Goal: Information Seeking & Learning: Learn about a topic

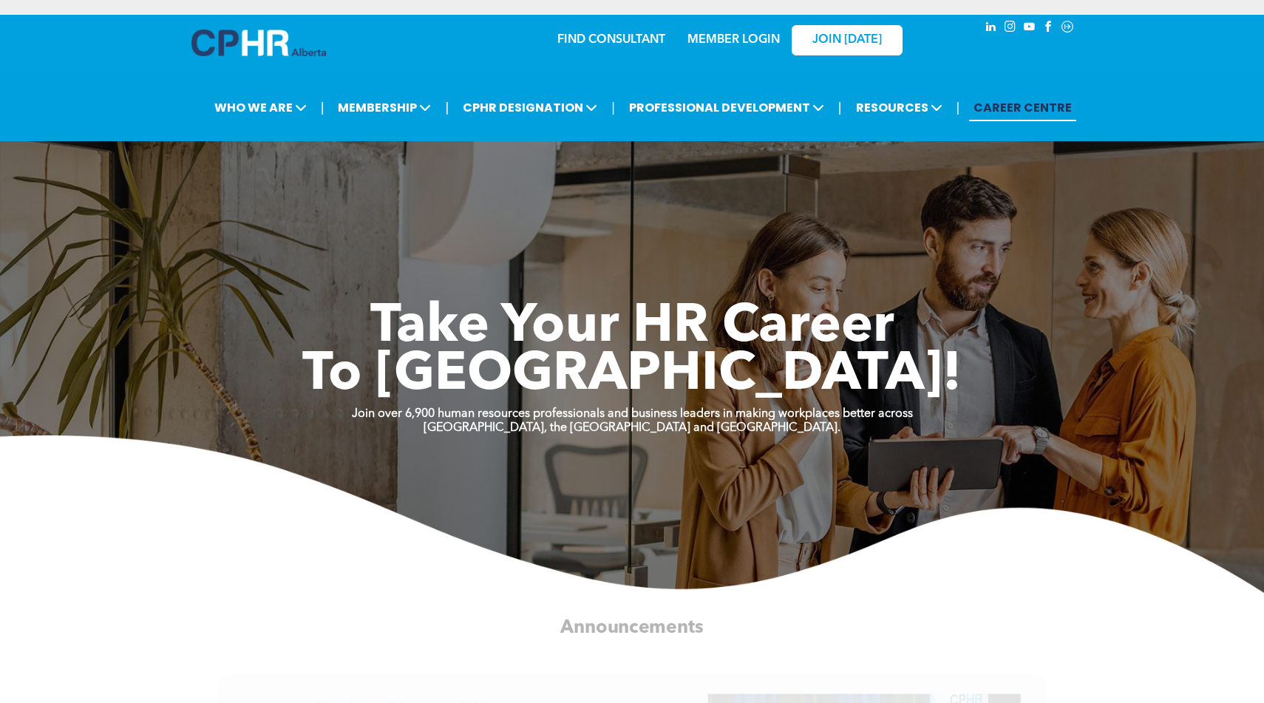
drag, startPoint x: 1023, startPoint y: 111, endPoint x: 245, endPoint y: 106, distance: 778.2
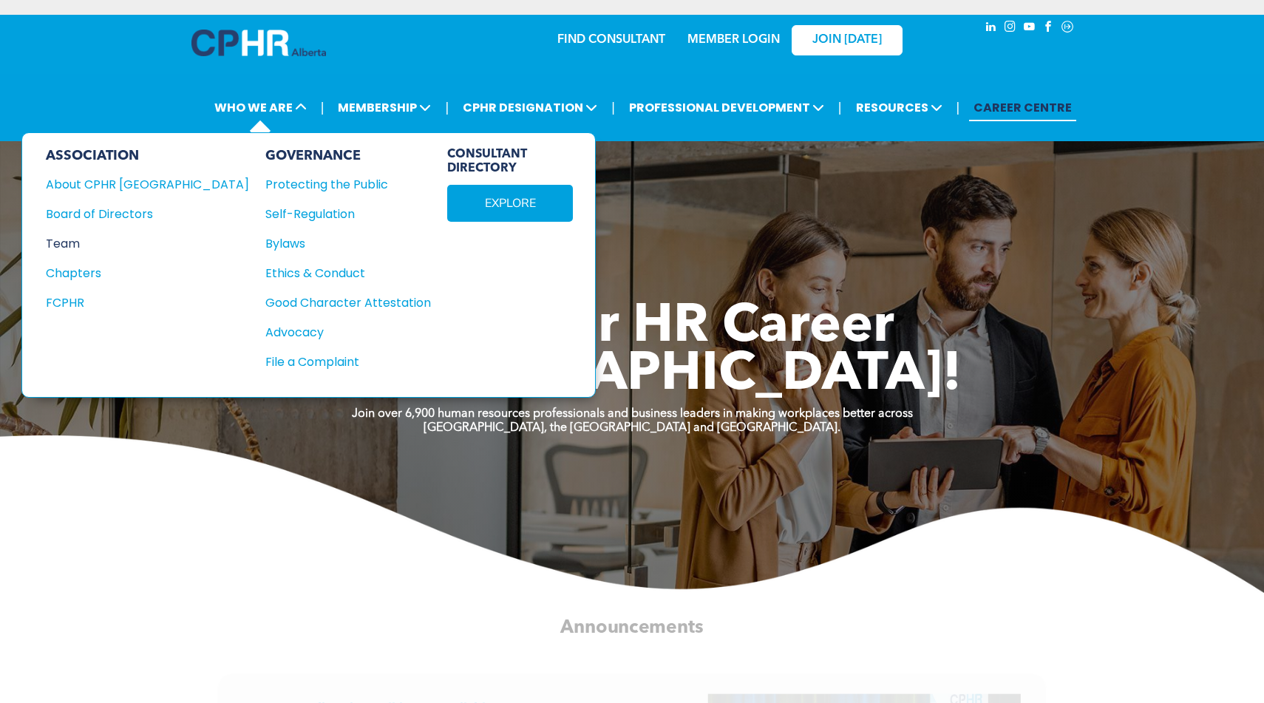
click at [66, 242] on div "Team" at bounding box center [137, 243] width 183 height 18
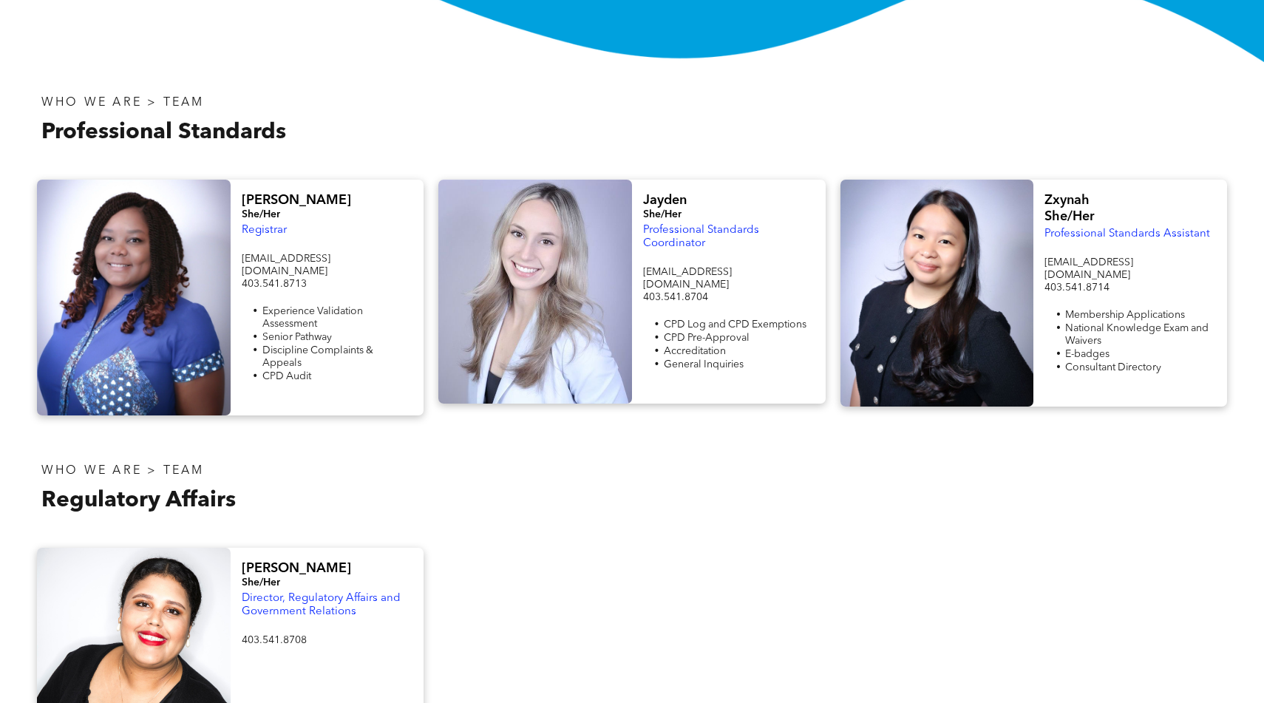
scroll to position [473, 0]
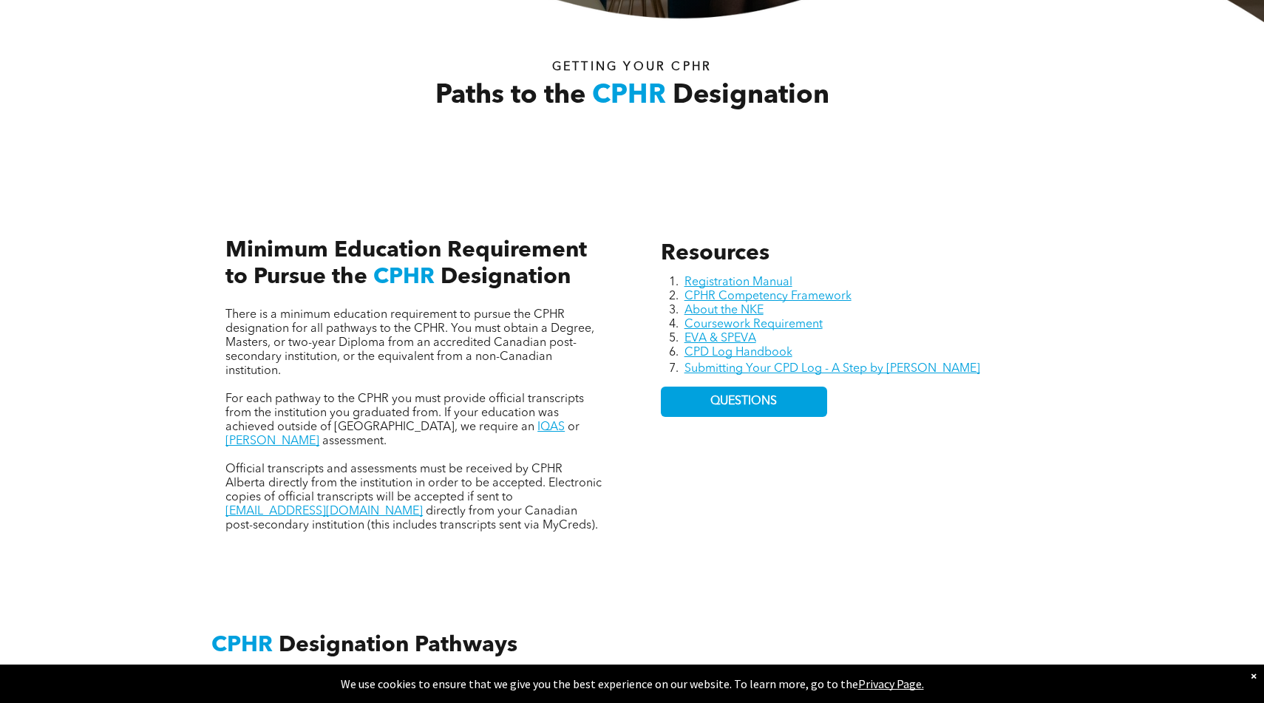
scroll to position [585, 0]
